Goal: Task Accomplishment & Management: Manage account settings

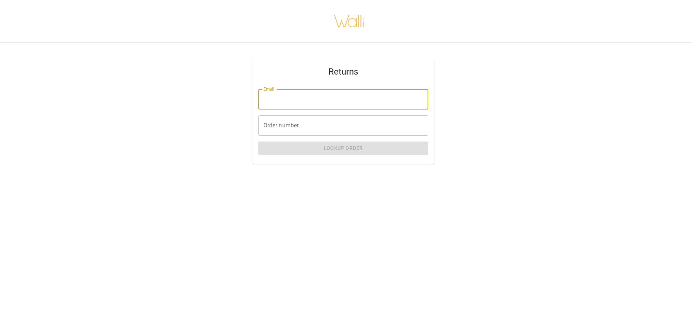
click at [275, 98] on input "Email" at bounding box center [343, 99] width 170 height 20
type input "**********"
click at [318, 128] on input "Order number" at bounding box center [343, 125] width 170 height 20
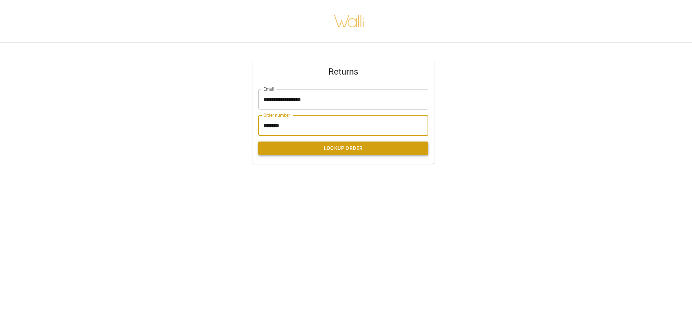
type input "*******"
click at [343, 151] on button "Lookup Order" at bounding box center [343, 147] width 170 height 13
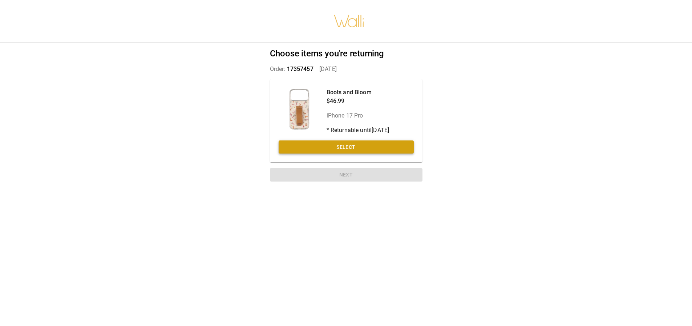
click at [331, 146] on button "Select" at bounding box center [346, 146] width 135 height 13
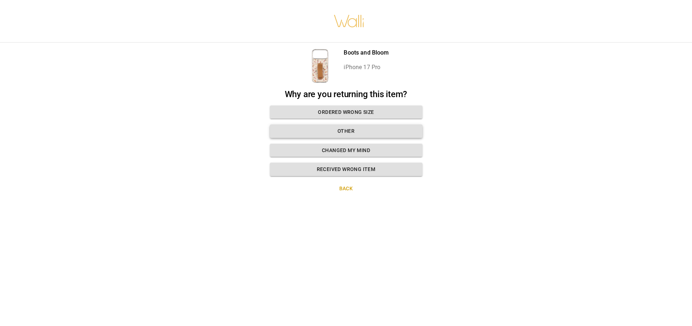
click at [343, 132] on button "Other" at bounding box center [346, 130] width 153 height 13
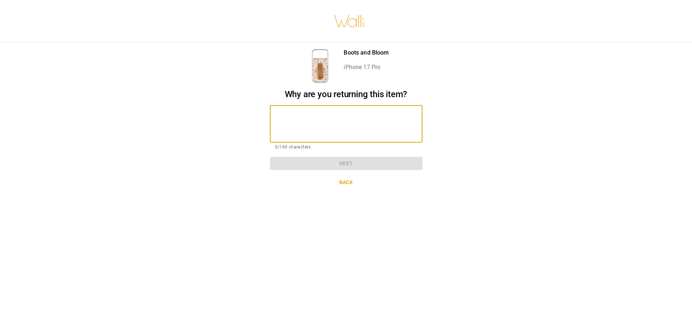
click at [338, 122] on textarea at bounding box center [346, 123] width 142 height 25
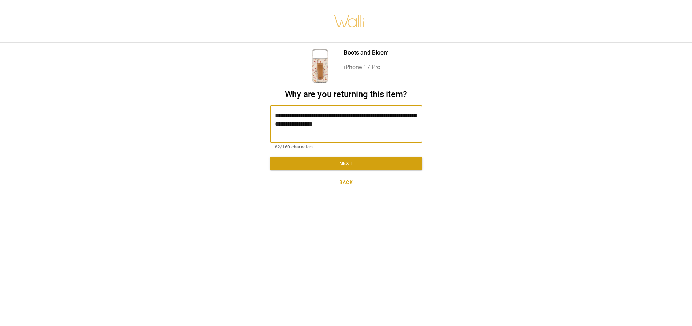
scroll to position [5, 0]
type textarea "**********"
click at [376, 158] on button "Next" at bounding box center [346, 163] width 153 height 13
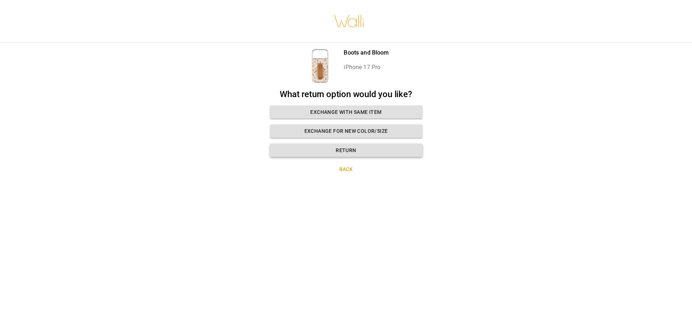
click at [343, 146] on button "Return" at bounding box center [346, 150] width 153 height 13
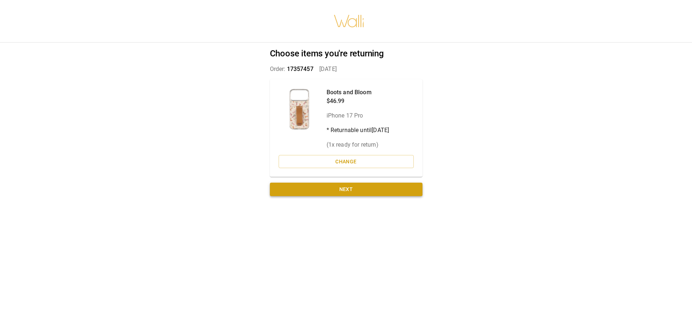
click at [354, 182] on button "Next" at bounding box center [346, 188] width 153 height 13
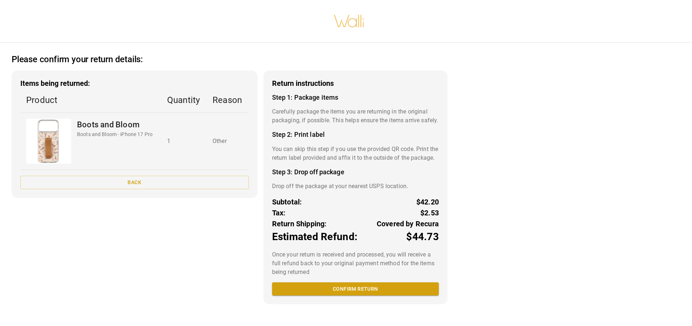
scroll to position [1, 0]
click at [332, 295] on button "Confirm return" at bounding box center [355, 288] width 167 height 13
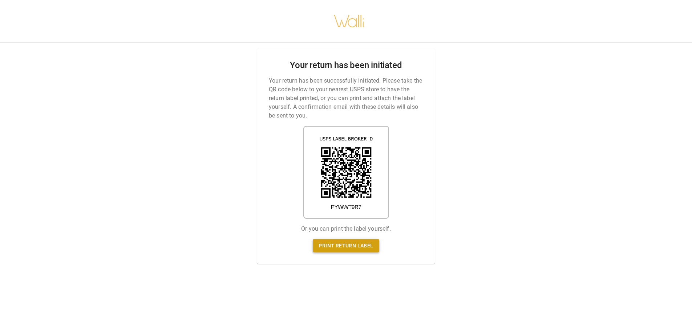
click at [358, 242] on link "Print return label" at bounding box center [346, 245] width 66 height 13
